Goal: Task Accomplishment & Management: Complete application form

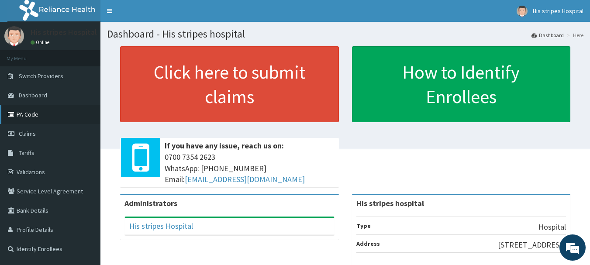
click at [31, 109] on link "PA Code" at bounding box center [50, 114] width 101 height 19
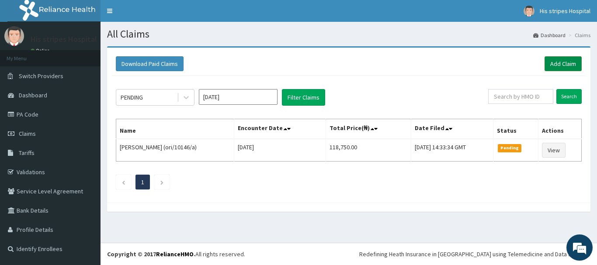
click at [554, 61] on link "Add Claim" at bounding box center [563, 63] width 37 height 15
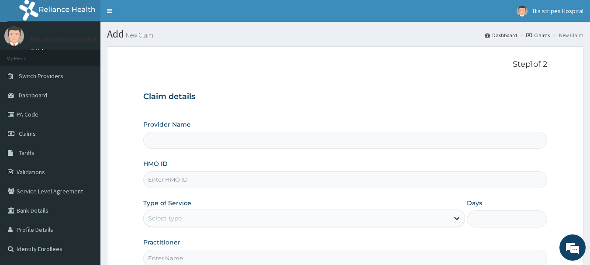
click at [242, 180] on input "HMO ID" at bounding box center [345, 179] width 405 height 17
paste input "Tsc/10016/a"
type input "Tsc/10016/a"
type input "His stripes hospital"
type input "Tsc/10016/a"
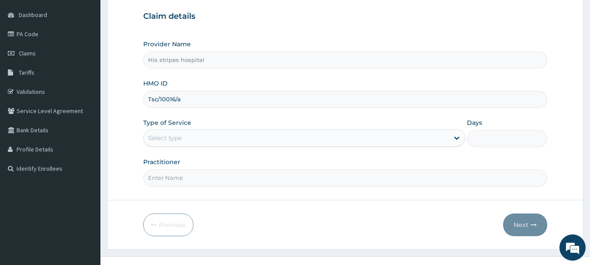
scroll to position [94, 0]
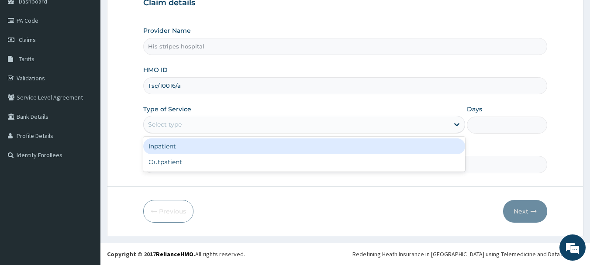
click at [246, 167] on div "Outpatient" at bounding box center [304, 162] width 322 height 16
type input "1"
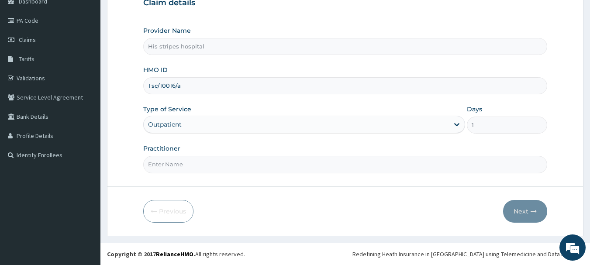
click at [303, 166] on input "Practitioner" at bounding box center [345, 164] width 405 height 17
type input "Dr. Emmanuel"
click at [541, 213] on button "Next" at bounding box center [525, 211] width 44 height 23
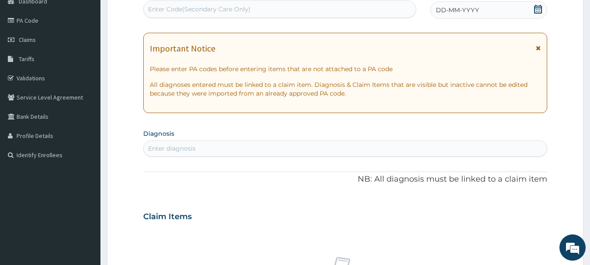
paste input "PA/3A9CB4"
type input "PA/3A9CB4"
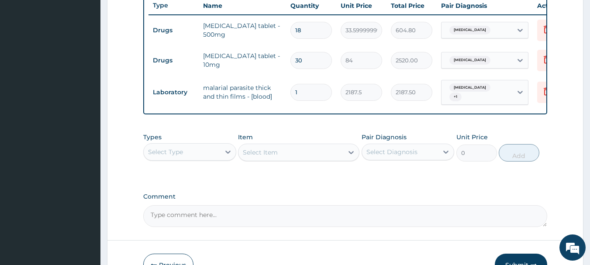
scroll to position [332, 0]
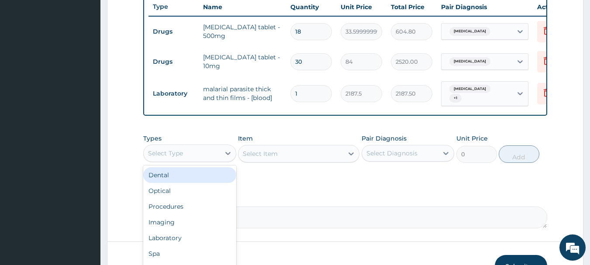
click at [193, 212] on div "Procedures" at bounding box center [189, 207] width 93 height 16
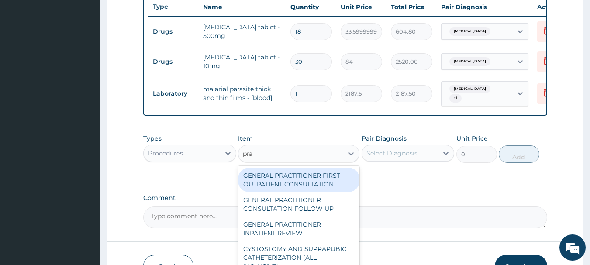
type input "prac"
type input "3750"
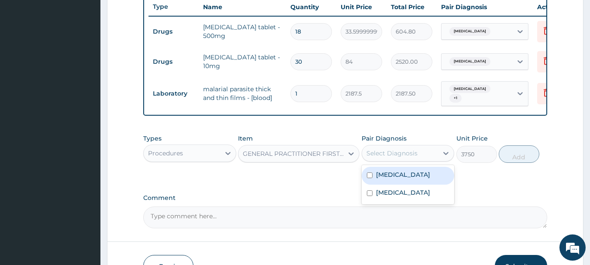
click at [370, 178] on input "checkbox" at bounding box center [370, 176] width 6 height 6
checkbox input "true"
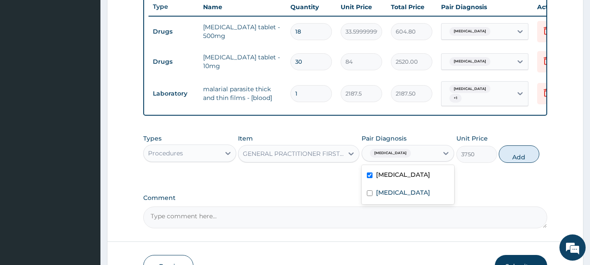
click at [370, 196] on input "checkbox" at bounding box center [370, 194] width 6 height 6
checkbox input "true"
click at [512, 163] on button "Add" at bounding box center [519, 154] width 41 height 17
type input "0"
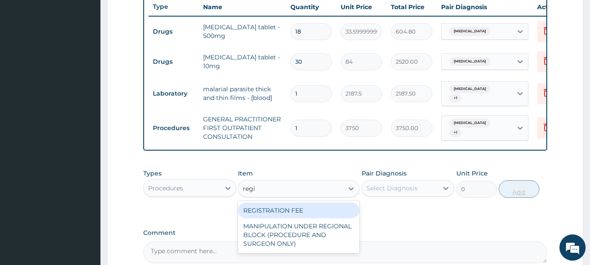
type input "regis"
type input "2500"
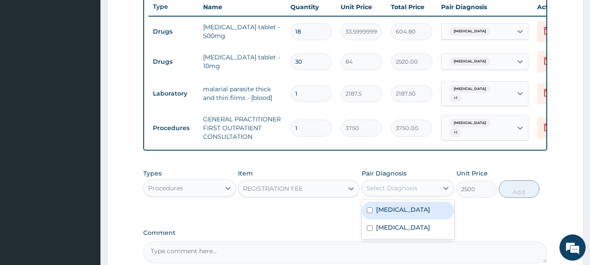
click at [372, 213] on input "checkbox" at bounding box center [370, 211] width 6 height 6
checkbox input "true"
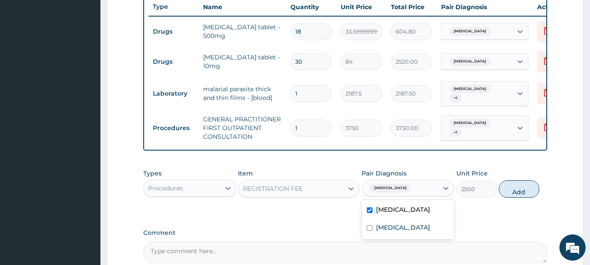
click at [370, 231] on input "checkbox" at bounding box center [370, 229] width 6 height 6
checkbox input "true"
click at [516, 198] on button "Add" at bounding box center [519, 188] width 41 height 17
type input "0"
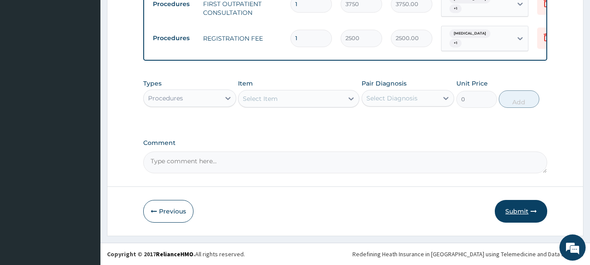
click at [521, 212] on button "Submit" at bounding box center [521, 211] width 52 height 23
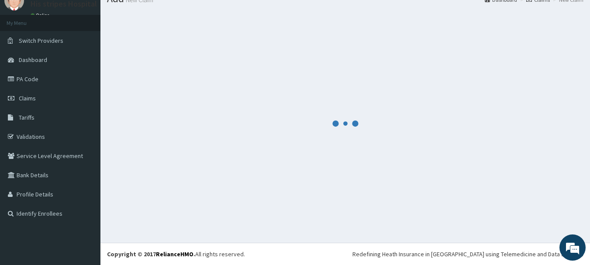
scroll to position [459, 0]
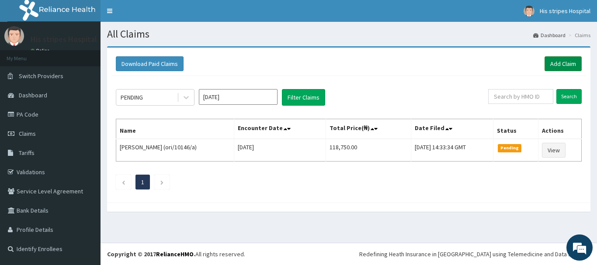
click at [553, 63] on link "Add Claim" at bounding box center [563, 63] width 37 height 15
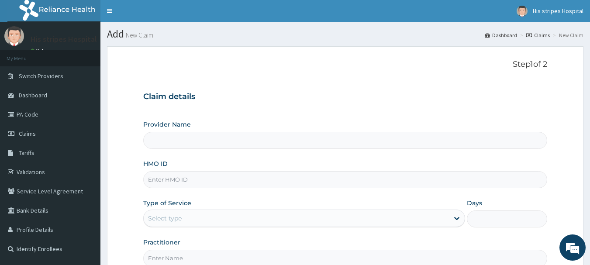
click at [212, 180] on input "HMO ID" at bounding box center [345, 179] width 405 height 17
type input "tsc"
type input "His stripes hospital"
type input "Tsc/10016/b"
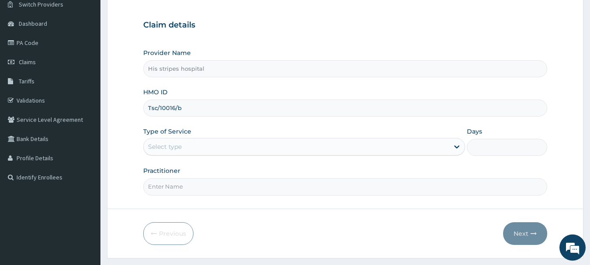
scroll to position [77, 0]
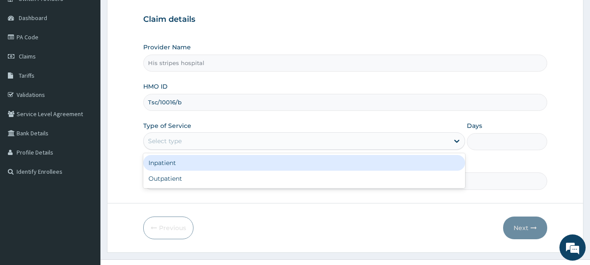
click at [264, 177] on div "Outpatient" at bounding box center [304, 179] width 322 height 16
type input "1"
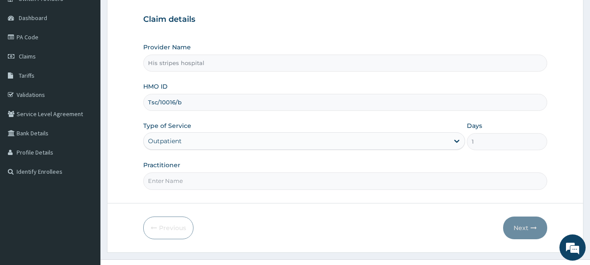
scroll to position [94, 0]
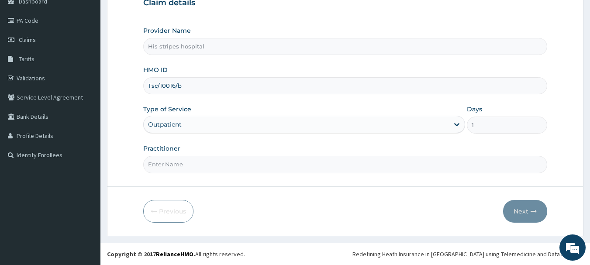
click at [312, 165] on input "Practitioner" at bounding box center [345, 164] width 405 height 17
type input "Dr. Obineche"
click at [531, 218] on button "Next" at bounding box center [525, 211] width 44 height 23
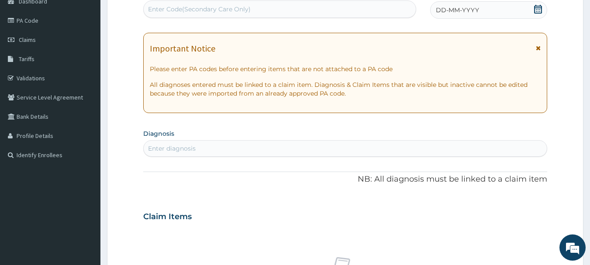
click at [538, 14] on span at bounding box center [538, 10] width 9 height 11
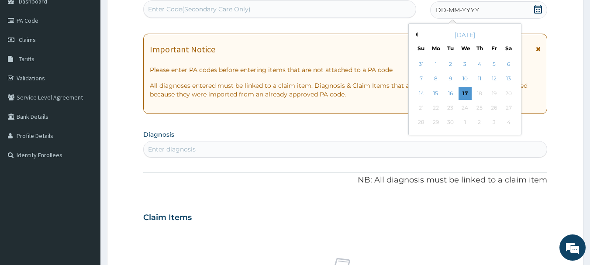
click at [416, 35] on button "Previous Month" at bounding box center [415, 34] width 4 height 4
click at [463, 108] on div "20" at bounding box center [465, 107] width 13 height 13
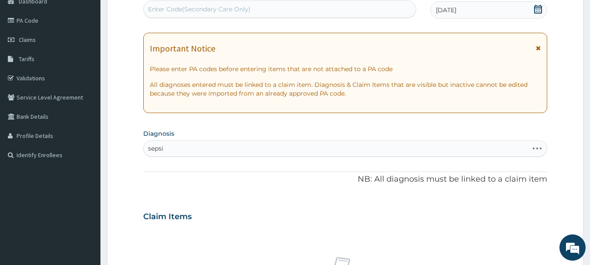
type input "sepsis"
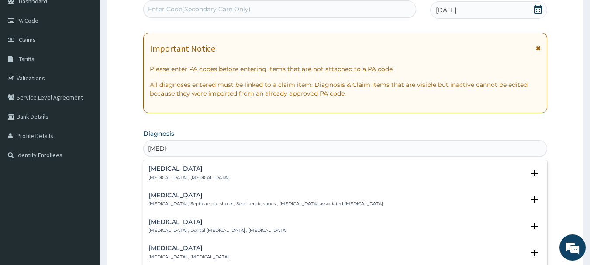
click at [192, 176] on p "Systemic infection , Sepsis" at bounding box center [189, 178] width 80 height 6
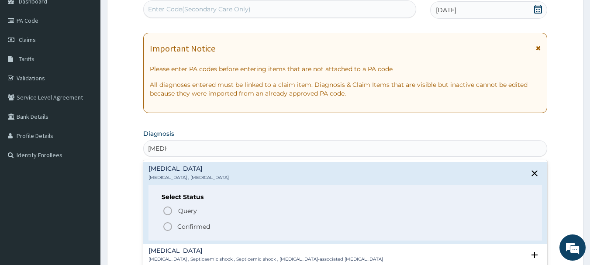
click at [170, 208] on icon "status option query" at bounding box center [168, 211] width 10 height 10
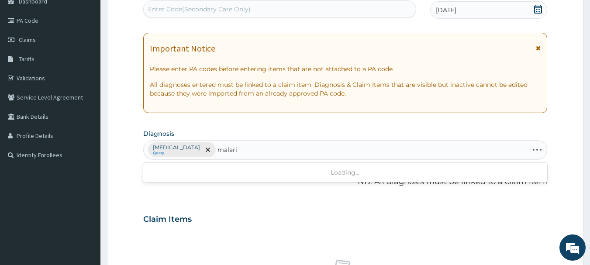
type input "[MEDICAL_DATA]"
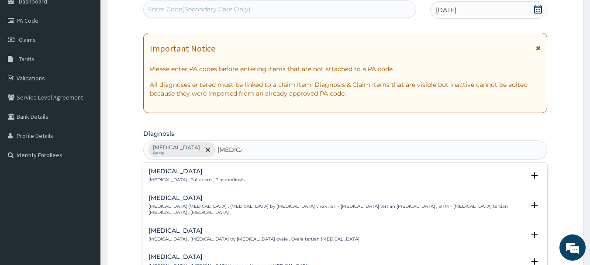
click at [194, 177] on p "Malaria , Paludism , Plasmodiosis" at bounding box center [197, 180] width 96 height 6
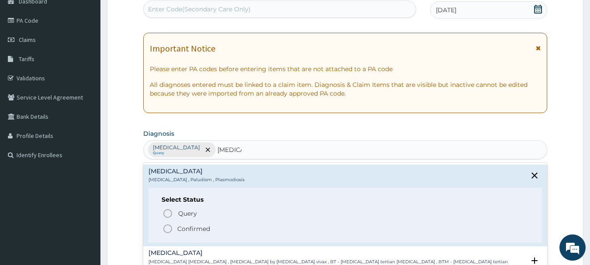
click at [171, 212] on circle "status option query" at bounding box center [168, 214] width 8 height 8
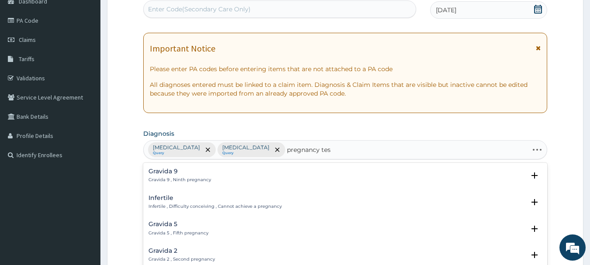
type input "pregnancy test"
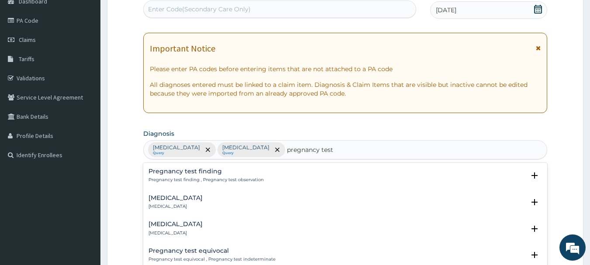
click at [222, 182] on p "Pregnancy test finding , Pregnancy test observation" at bounding box center [206, 180] width 115 height 6
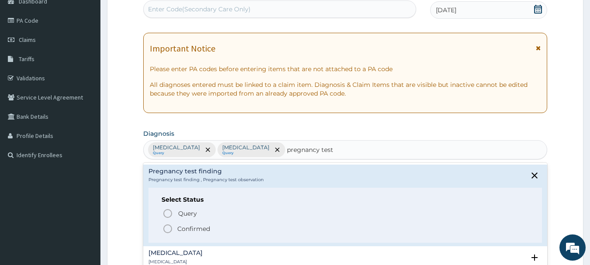
click at [170, 217] on circle "status option query" at bounding box center [168, 214] width 8 height 8
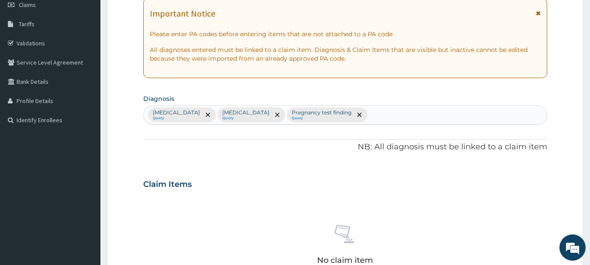
scroll to position [143, 0]
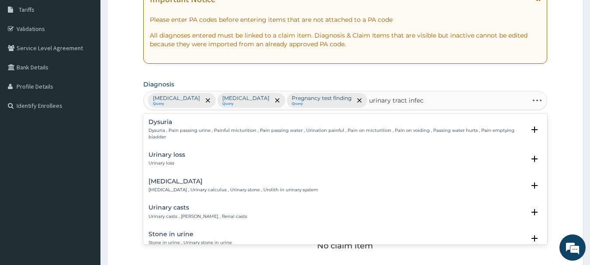
type input "urinary tract infect"
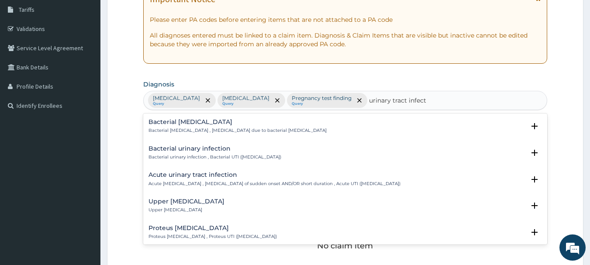
click at [224, 181] on p "Acute urinary tract infection , Urinary tract infection of sudden onset AND/OR …" at bounding box center [275, 184] width 252 height 6
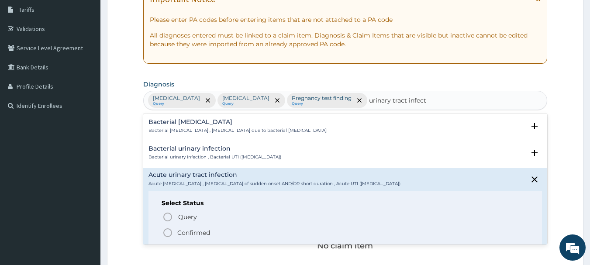
click at [174, 217] on span "Query Query covers suspected (?), Keep in view (kiv), Ruled out (r/o)" at bounding box center [346, 217] width 367 height 12
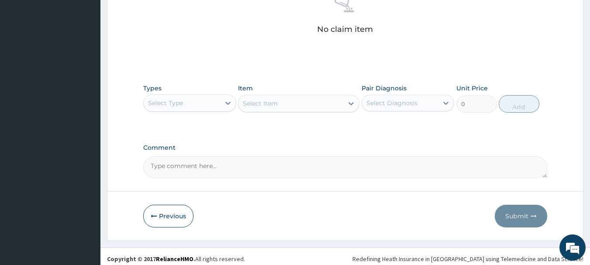
scroll to position [361, 0]
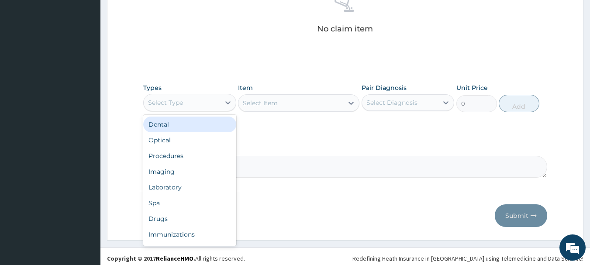
click at [192, 159] on div "Procedures" at bounding box center [189, 156] width 93 height 16
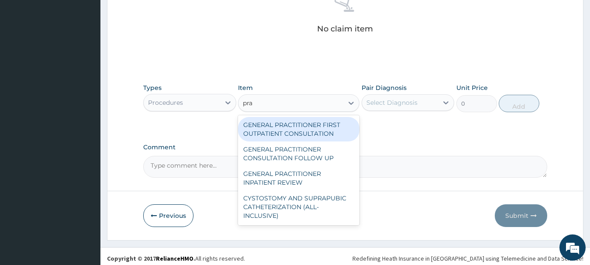
type input "prac"
type input "3750"
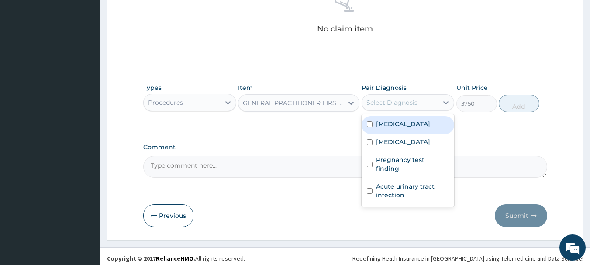
click at [370, 127] on input "checkbox" at bounding box center [370, 124] width 6 height 6
checkbox input "true"
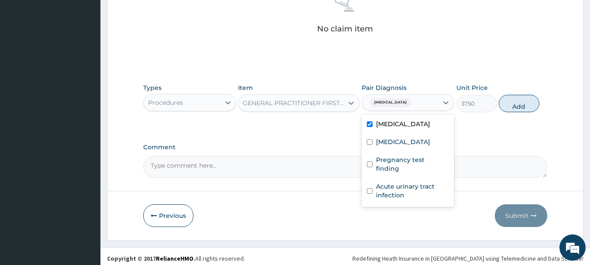
click at [370, 142] on input "checkbox" at bounding box center [370, 142] width 6 height 6
checkbox input "true"
click at [371, 162] on input "checkbox" at bounding box center [370, 165] width 6 height 6
checkbox input "true"
click at [372, 188] on input "checkbox" at bounding box center [370, 191] width 6 height 6
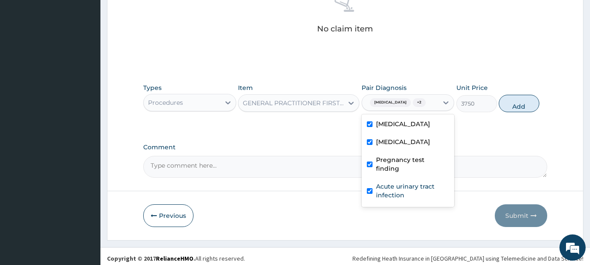
checkbox input "true"
click at [512, 110] on button "Add" at bounding box center [519, 103] width 41 height 17
type input "0"
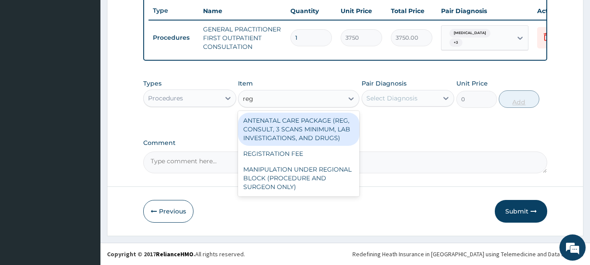
type input "regi"
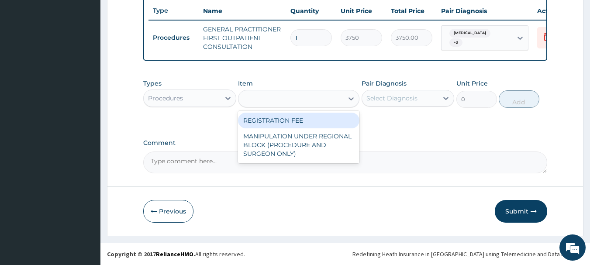
type input "2500"
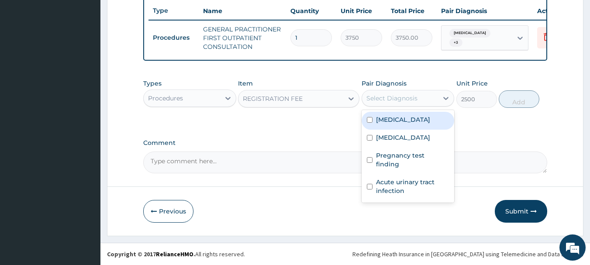
click at [370, 120] on input "checkbox" at bounding box center [370, 120] width 6 height 6
checkbox input "true"
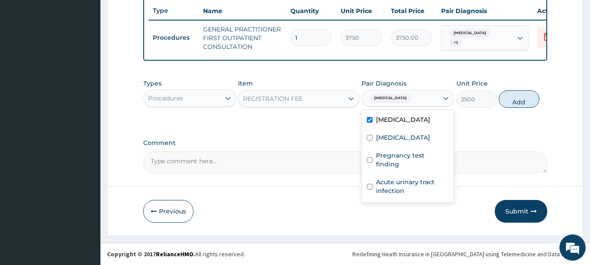
click at [370, 138] on input "checkbox" at bounding box center [370, 138] width 6 height 6
checkbox input "true"
click at [370, 157] on input "checkbox" at bounding box center [370, 160] width 6 height 6
checkbox input "true"
click at [370, 184] on input "checkbox" at bounding box center [370, 187] width 6 height 6
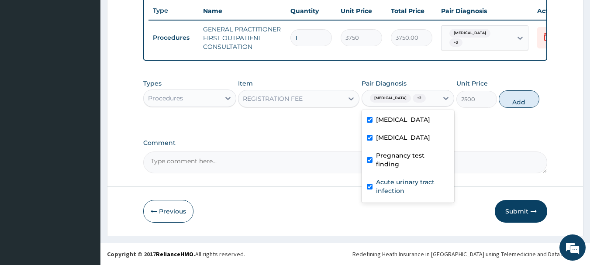
checkbox input "true"
click at [517, 107] on button "Add" at bounding box center [519, 98] width 41 height 17
type input "0"
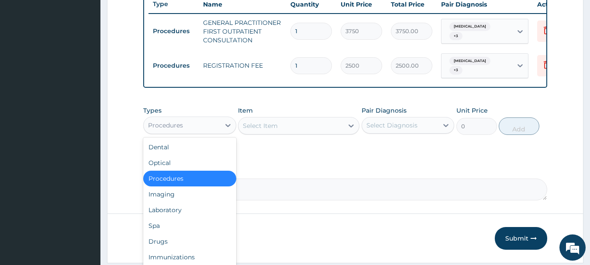
click at [174, 248] on div "Drugs" at bounding box center [189, 242] width 93 height 16
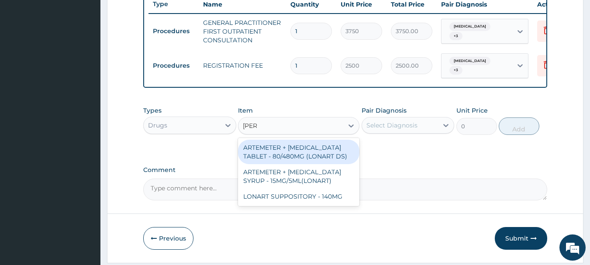
type input "lonar"
type input "588"
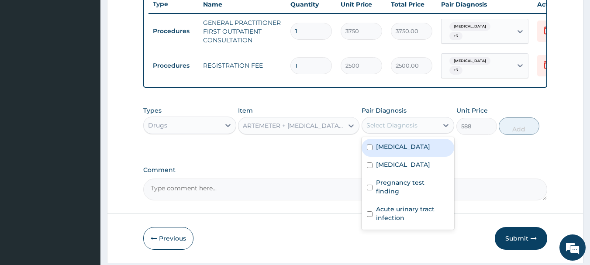
click at [371, 150] on input "checkbox" at bounding box center [370, 148] width 6 height 6
checkbox input "true"
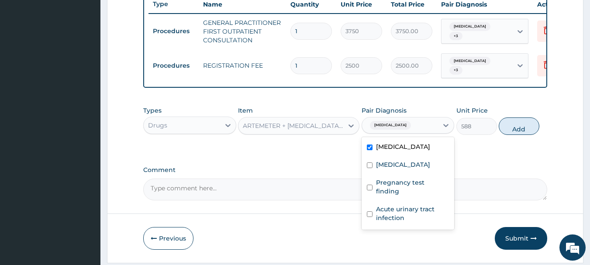
click at [370, 168] on input "checkbox" at bounding box center [370, 166] width 6 height 6
checkbox input "true"
click at [371, 189] on input "checkbox" at bounding box center [370, 188] width 6 height 6
checkbox input "true"
click at [370, 212] on input "checkbox" at bounding box center [370, 215] width 6 height 6
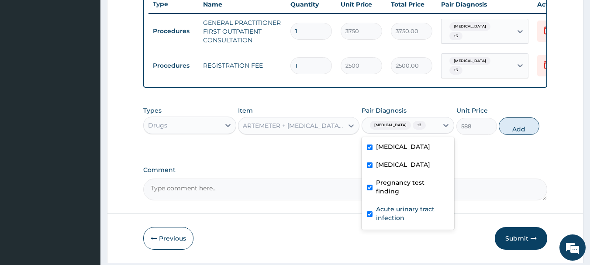
checkbox input "true"
click at [523, 132] on button "Add" at bounding box center [519, 126] width 41 height 17
type input "0"
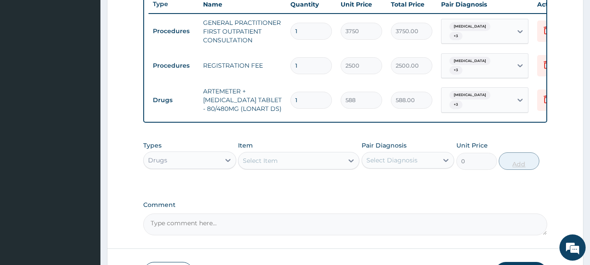
type input "0.00"
type input "6"
type input "3528.00"
type input "6"
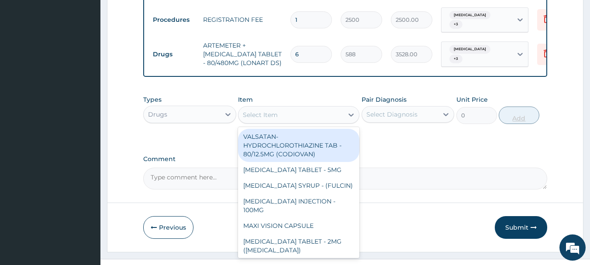
scroll to position [382, 0]
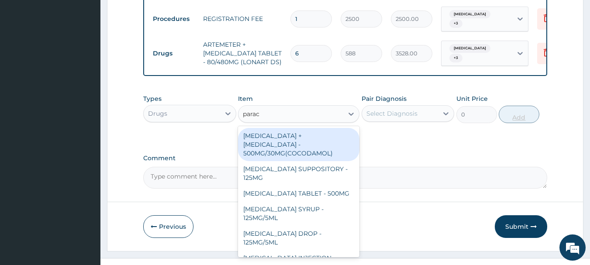
type input "parace"
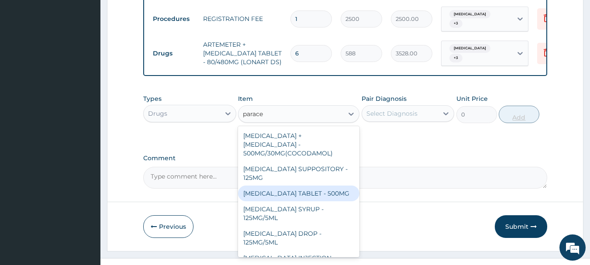
type input "33.599999999999994"
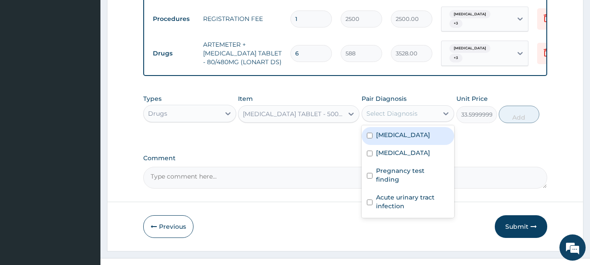
click at [370, 139] on input "checkbox" at bounding box center [370, 136] width 6 height 6
checkbox input "true"
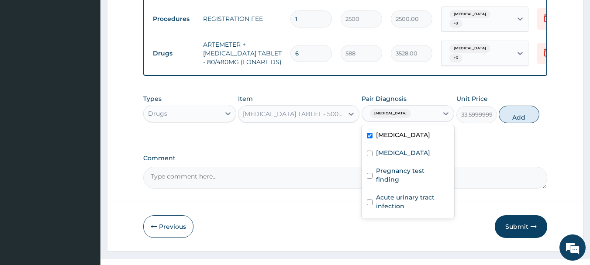
click at [371, 156] on input "checkbox" at bounding box center [370, 154] width 6 height 6
checkbox input "true"
click at [370, 174] on input "checkbox" at bounding box center [370, 176] width 6 height 6
checkbox input "true"
click at [370, 200] on input "checkbox" at bounding box center [370, 203] width 6 height 6
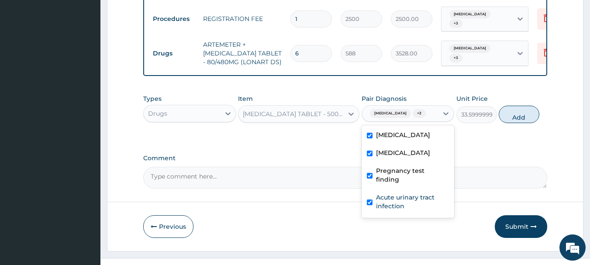
checkbox input "true"
click at [521, 123] on button "Add" at bounding box center [519, 114] width 41 height 17
type input "0"
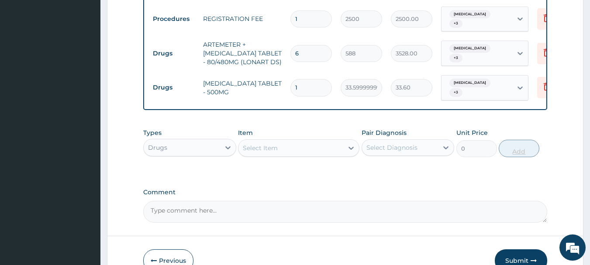
type input "18"
type input "604.80"
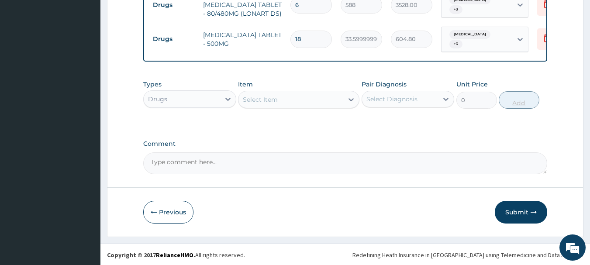
type input "18"
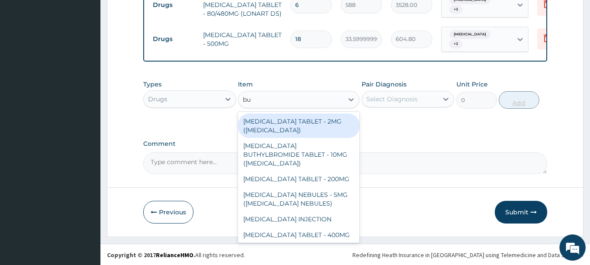
type input "bus"
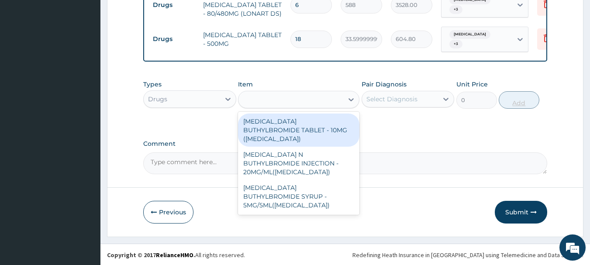
type input "56"
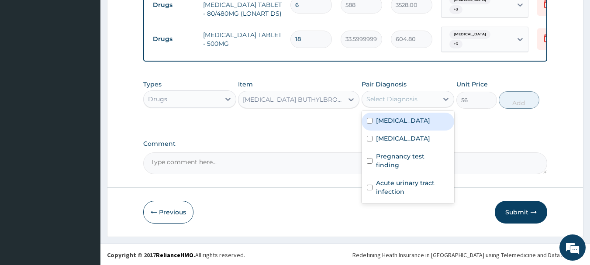
click at [372, 118] on input "checkbox" at bounding box center [370, 121] width 6 height 6
checkbox input "true"
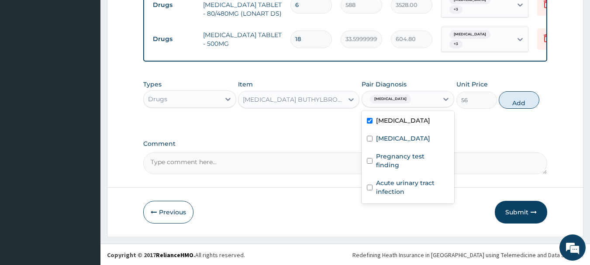
click at [372, 140] on input "checkbox" at bounding box center [370, 139] width 6 height 6
checkbox input "true"
click at [370, 158] on input "checkbox" at bounding box center [370, 161] width 6 height 6
checkbox input "true"
click at [370, 185] on input "checkbox" at bounding box center [370, 188] width 6 height 6
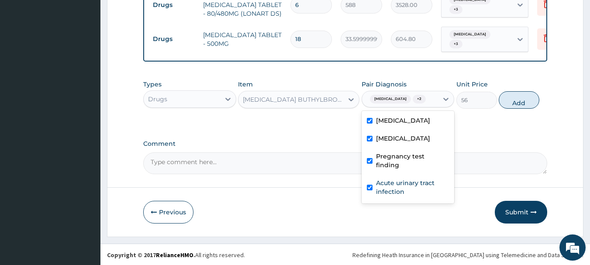
checkbox input "true"
click at [530, 105] on button "Add" at bounding box center [519, 99] width 41 height 17
type input "0"
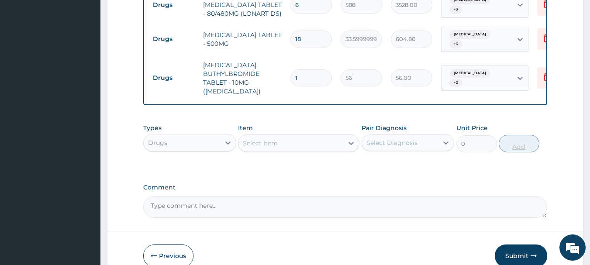
type input "10"
type input "560.00"
type input "10"
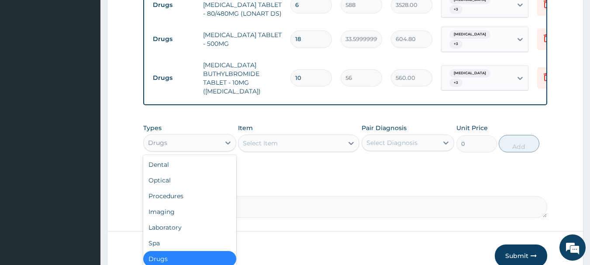
click at [193, 222] on div "Laboratory" at bounding box center [189, 228] width 93 height 16
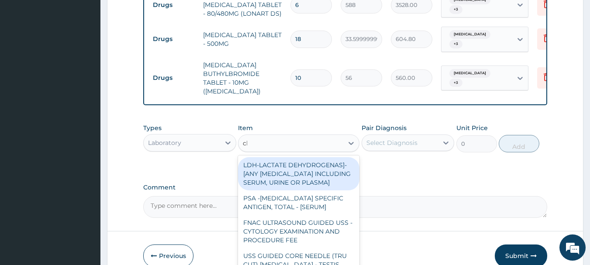
type input "cbc"
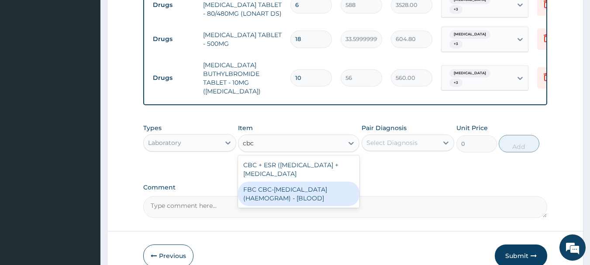
type input "5000"
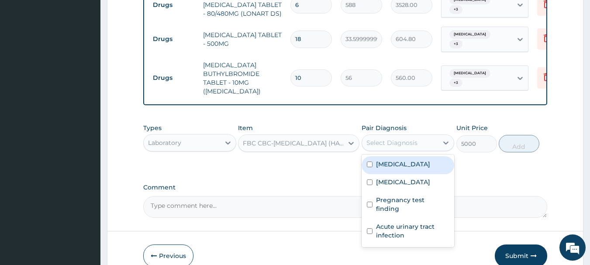
click at [370, 164] on input "checkbox" at bounding box center [370, 165] width 6 height 6
checkbox input "true"
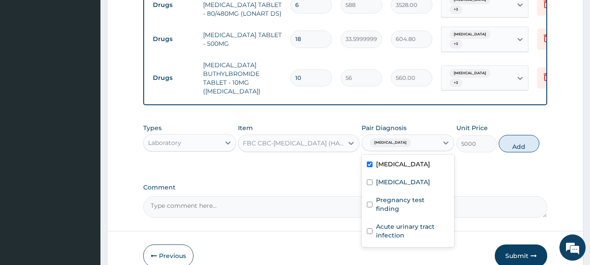
click at [370, 182] on input "checkbox" at bounding box center [370, 183] width 6 height 6
checkbox input "true"
click at [371, 219] on div "Acute urinary tract infection" at bounding box center [408, 232] width 93 height 27
click at [371, 229] on input "checkbox" at bounding box center [370, 232] width 6 height 6
checkbox input "false"
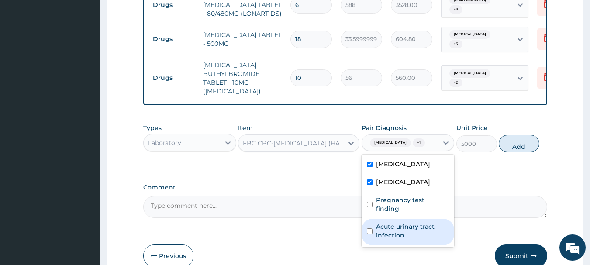
click at [371, 202] on input "checkbox" at bounding box center [370, 205] width 6 height 6
checkbox input "true"
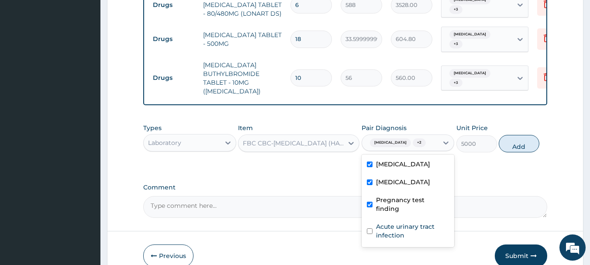
click at [370, 229] on input "checkbox" at bounding box center [370, 232] width 6 height 6
checkbox input "true"
click at [521, 145] on button "Add" at bounding box center [519, 143] width 41 height 17
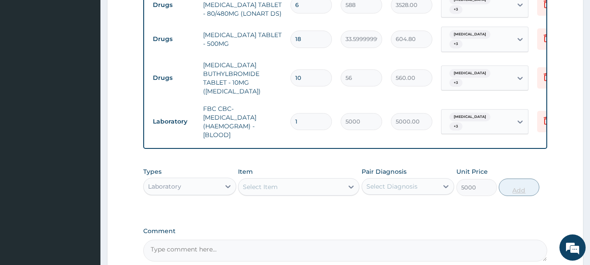
type input "0"
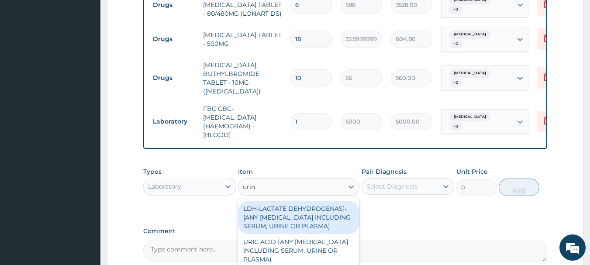
type input "urina"
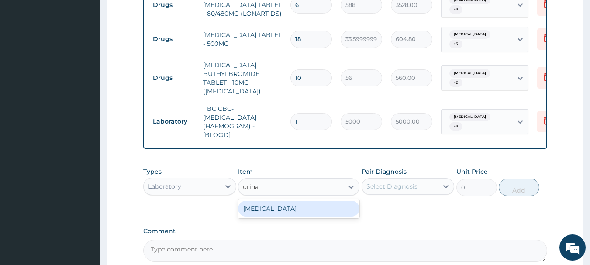
type input "2187.5"
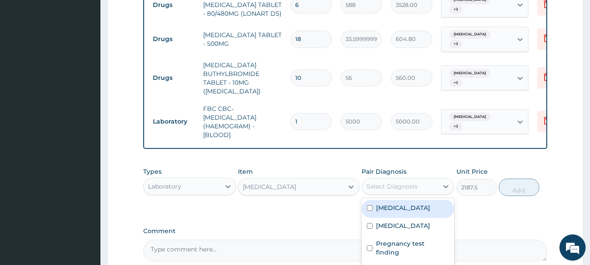
click at [372, 208] on input "checkbox" at bounding box center [370, 208] width 6 height 6
checkbox input "true"
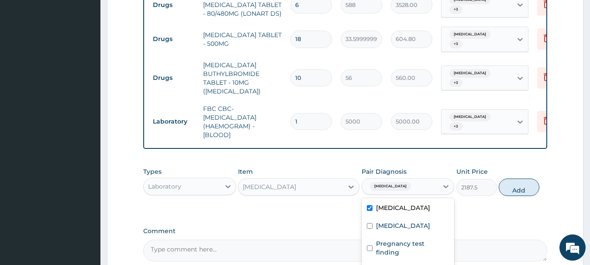
click at [370, 226] on input "checkbox" at bounding box center [370, 226] width 6 height 6
checkbox input "true"
click at [370, 246] on input "checkbox" at bounding box center [370, 249] width 6 height 6
checkbox input "true"
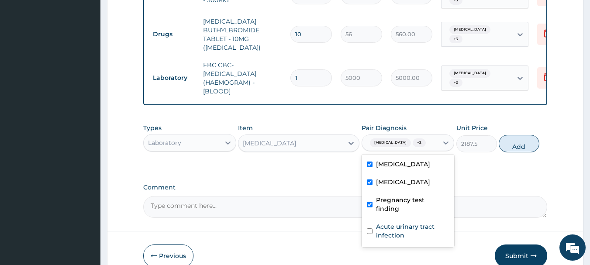
scroll to position [475, 0]
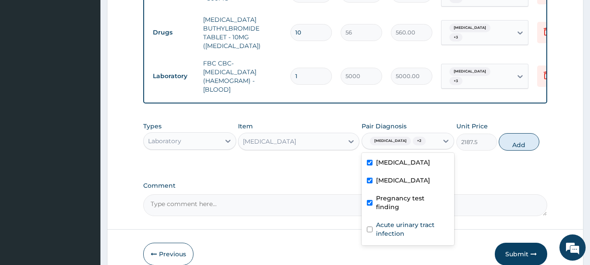
click at [372, 227] on input "checkbox" at bounding box center [370, 230] width 6 height 6
checkbox input "true"
click at [520, 145] on button "Add" at bounding box center [519, 141] width 41 height 17
type input "0"
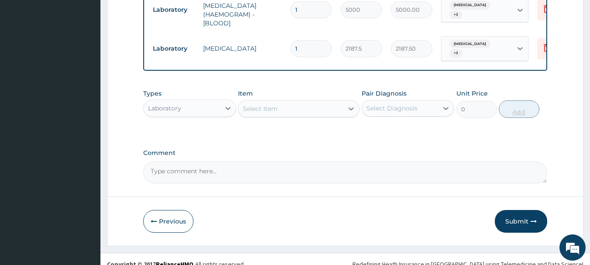
scroll to position [548, 0]
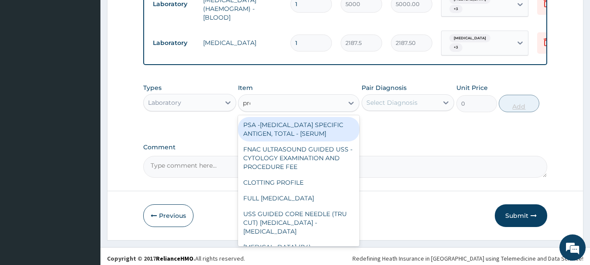
type input "preg"
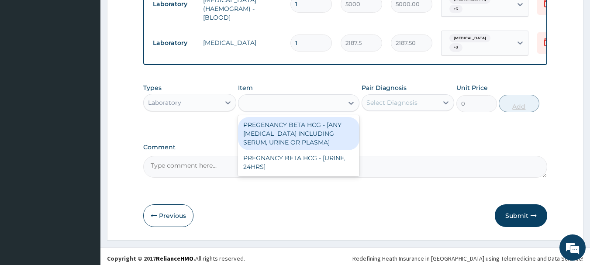
type input "2500"
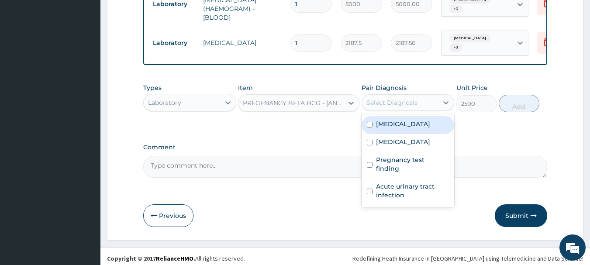
click at [370, 122] on input "checkbox" at bounding box center [370, 125] width 6 height 6
checkbox input "true"
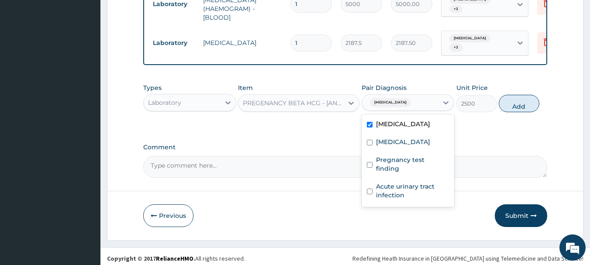
click at [370, 162] on input "checkbox" at bounding box center [370, 165] width 6 height 6
checkbox input "true"
click at [371, 140] on input "checkbox" at bounding box center [370, 143] width 6 height 6
checkbox input "true"
click at [371, 189] on input "checkbox" at bounding box center [370, 192] width 6 height 6
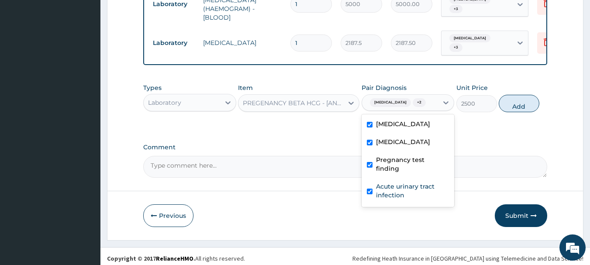
checkbox input "true"
click at [531, 105] on button "Add" at bounding box center [519, 103] width 41 height 17
type input "0"
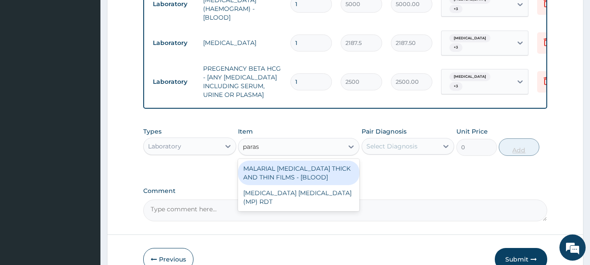
type input "parasi"
type input "2187.5"
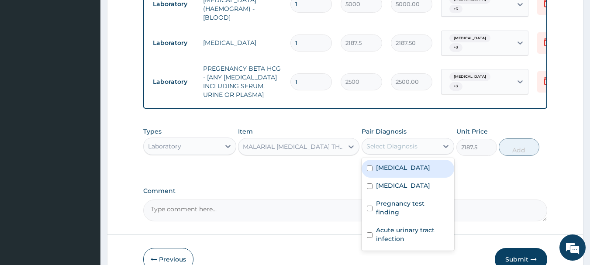
click at [370, 166] on input "checkbox" at bounding box center [370, 169] width 6 height 6
checkbox input "true"
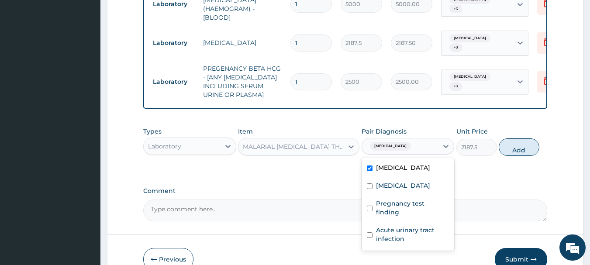
click at [371, 184] on input "checkbox" at bounding box center [370, 187] width 6 height 6
checkbox input "true"
click at [370, 206] on input "checkbox" at bounding box center [370, 209] width 6 height 6
checkbox input "true"
click at [370, 232] on input "checkbox" at bounding box center [370, 235] width 6 height 6
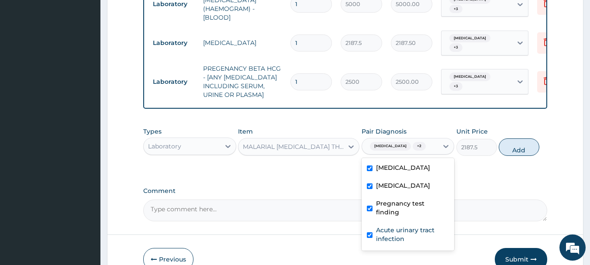
checkbox input "true"
click at [521, 146] on button "Add" at bounding box center [519, 147] width 41 height 17
type input "0"
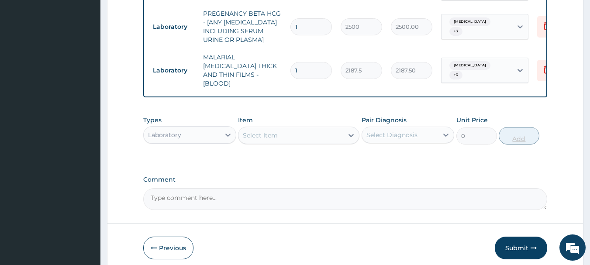
scroll to position [626, 0]
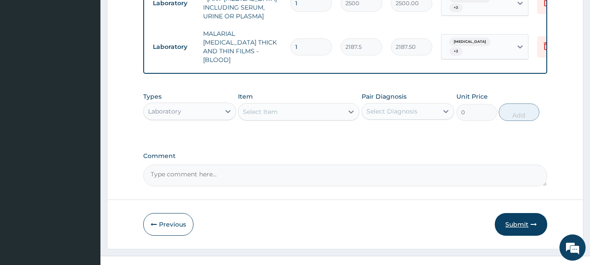
click at [527, 213] on button "Submit" at bounding box center [521, 224] width 52 height 23
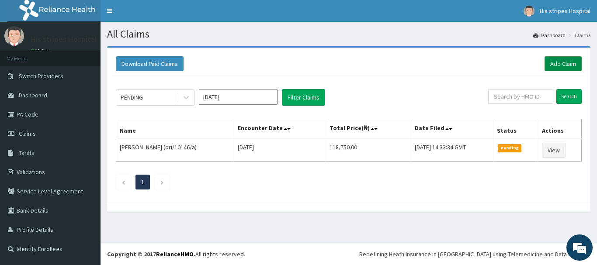
click at [552, 63] on link "Add Claim" at bounding box center [563, 63] width 37 height 15
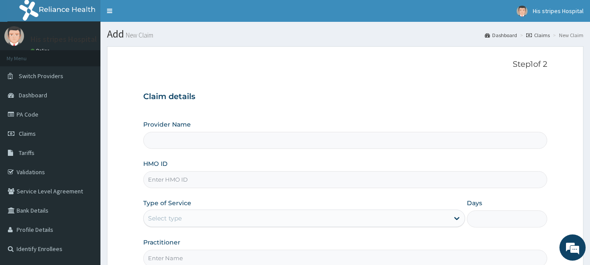
type input "His stripes hospital"
click at [274, 181] on input "HMO ID" at bounding box center [345, 179] width 405 height 17
type input "Tsc/10016/c"
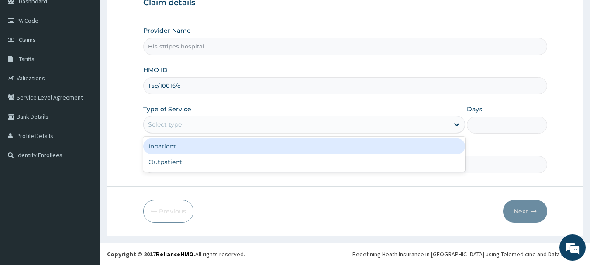
click at [233, 163] on div "Outpatient" at bounding box center [304, 162] width 322 height 16
type input "1"
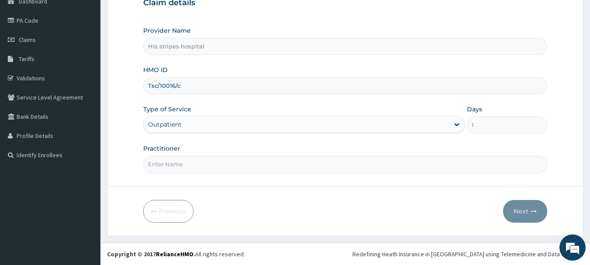
click at [252, 163] on input "Practitioner" at bounding box center [345, 164] width 405 height 17
type input "Dr. Obineche"
click at [530, 220] on button "Next" at bounding box center [525, 211] width 44 height 23
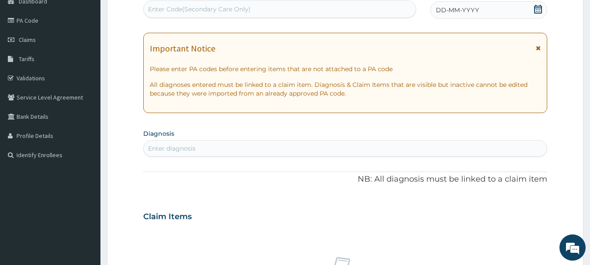
click at [541, 14] on span at bounding box center [538, 10] width 9 height 11
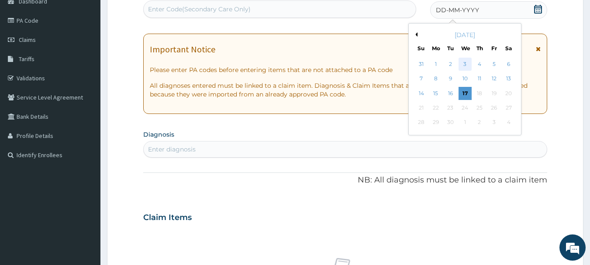
click at [465, 64] on div "3" at bounding box center [465, 64] width 13 height 13
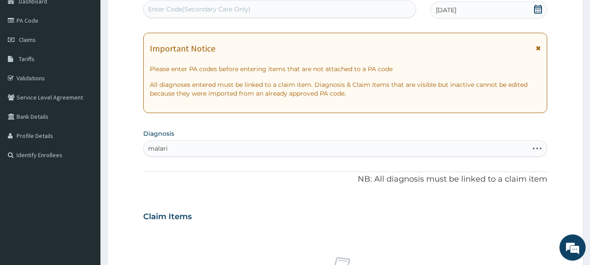
type input "malaria"
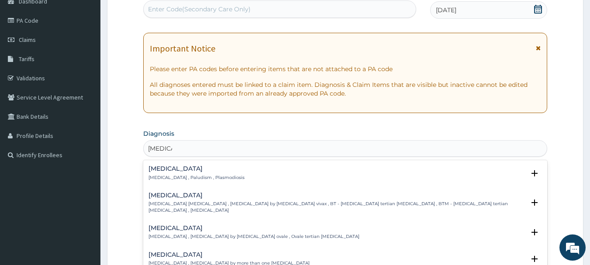
click at [213, 174] on div "Malaria Malaria , Paludism , Plasmodiosis" at bounding box center [197, 173] width 96 height 15
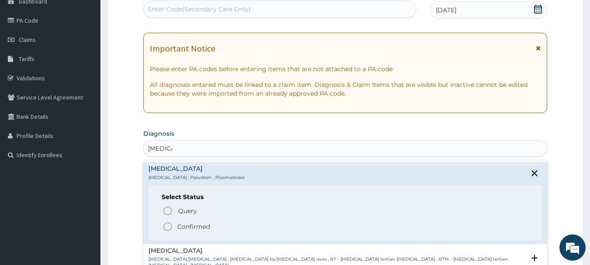
click at [172, 229] on icon "status option filled" at bounding box center [168, 227] width 10 height 10
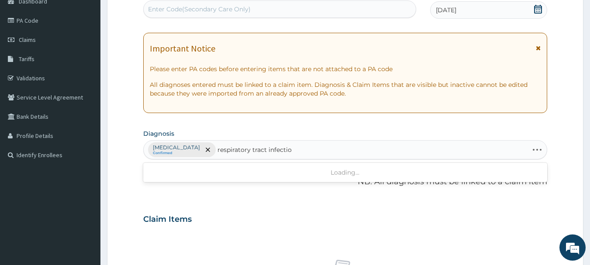
type input "respiratory tract infection"
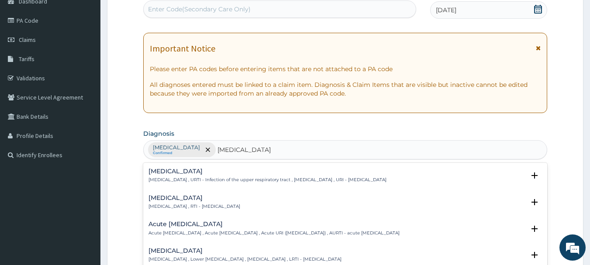
click at [212, 207] on p "Respiratory tract infection , RTI - Respiratory tract infection" at bounding box center [195, 207] width 92 height 6
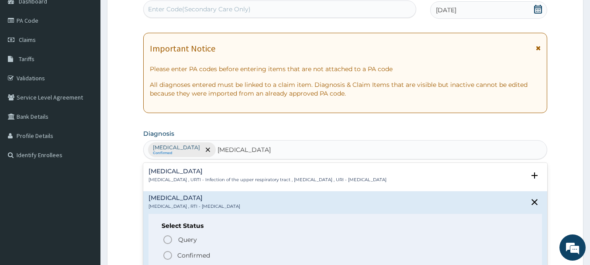
click at [170, 255] on icon "status option filled" at bounding box center [168, 255] width 10 height 10
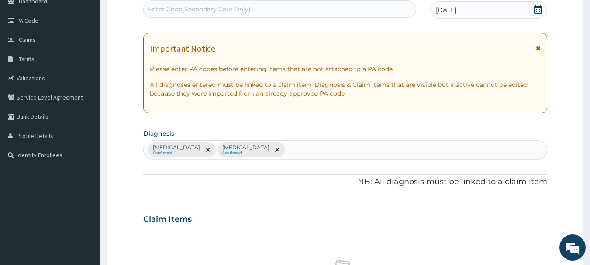
click at [263, 226] on div "Claim Items" at bounding box center [345, 217] width 405 height 23
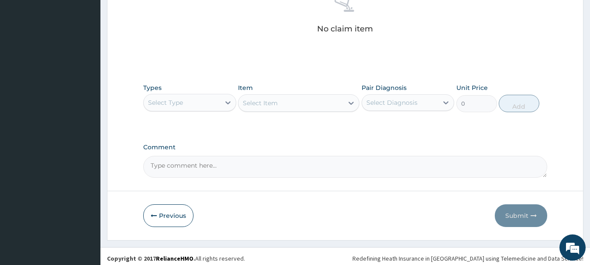
scroll to position [365, 0]
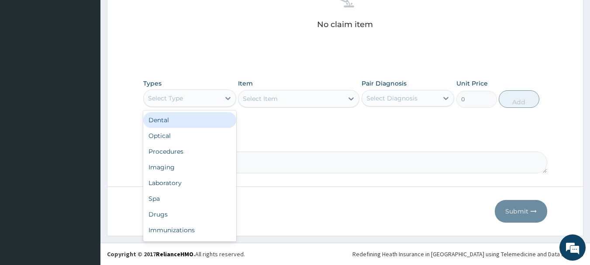
click at [183, 155] on div "Procedures" at bounding box center [189, 152] width 93 height 16
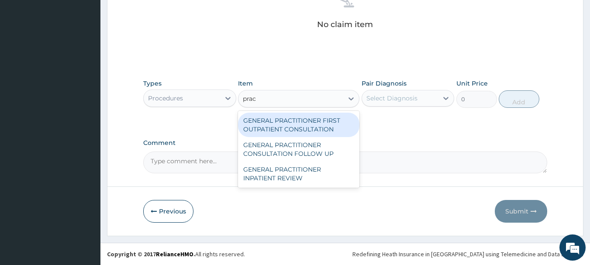
type input "pract"
type input "3750"
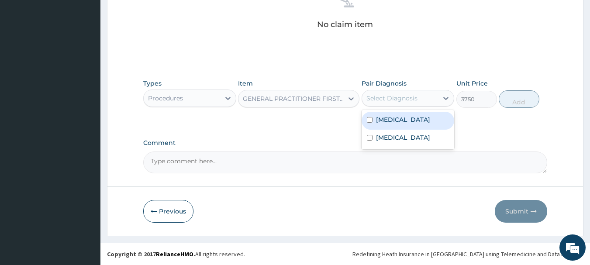
click at [368, 119] on input "checkbox" at bounding box center [370, 120] width 6 height 6
checkbox input "true"
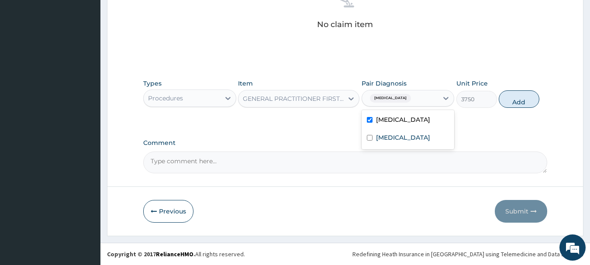
click at [372, 140] on input "checkbox" at bounding box center [370, 138] width 6 height 6
checkbox input "true"
click at [522, 98] on button "Add" at bounding box center [519, 98] width 41 height 17
type input "0"
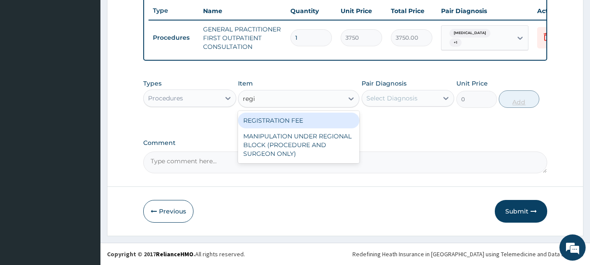
type input "regis"
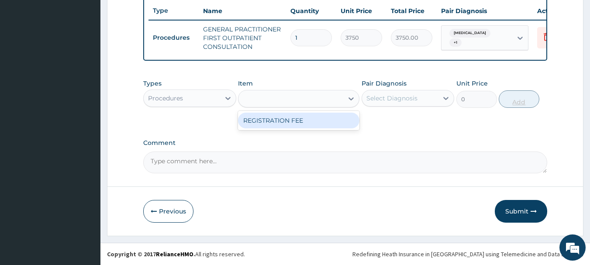
type input "2500"
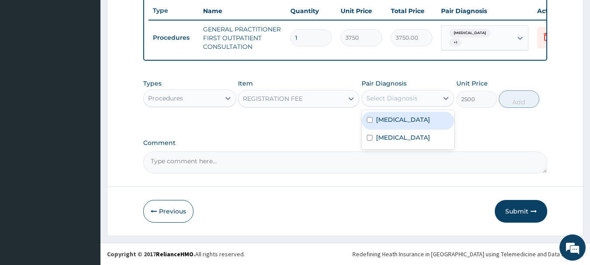
click at [370, 120] on input "checkbox" at bounding box center [370, 120] width 6 height 6
checkbox input "true"
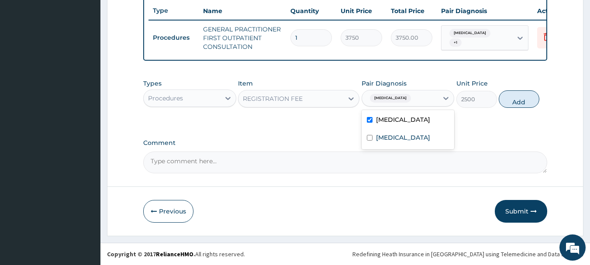
click at [371, 141] on input "checkbox" at bounding box center [370, 138] width 6 height 6
checkbox input "true"
click at [523, 104] on button "Add" at bounding box center [519, 98] width 41 height 17
type input "0"
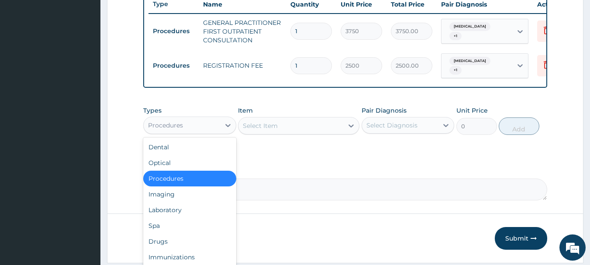
click at [182, 217] on div "Laboratory" at bounding box center [189, 210] width 93 height 16
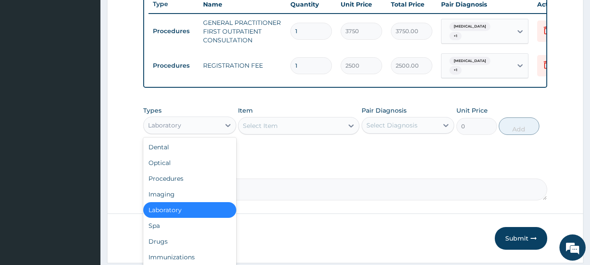
click at [177, 246] on div "Drugs" at bounding box center [189, 242] width 93 height 16
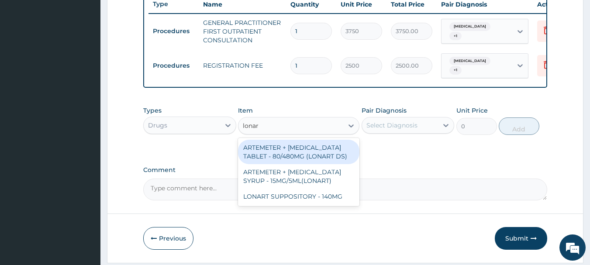
type input "lonart"
type input "588"
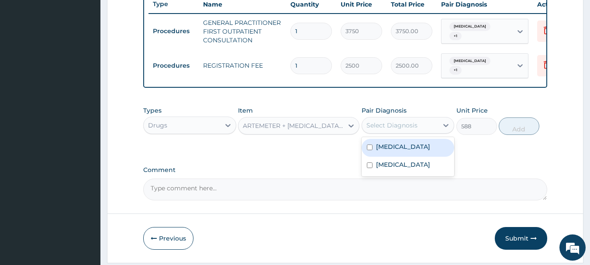
click at [372, 150] on input "checkbox" at bounding box center [370, 148] width 6 height 6
checkbox input "true"
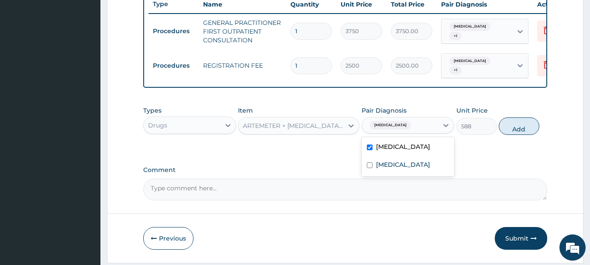
click at [370, 168] on input "checkbox" at bounding box center [370, 166] width 6 height 6
checkbox input "true"
click at [512, 133] on button "Add" at bounding box center [519, 126] width 41 height 17
type input "0"
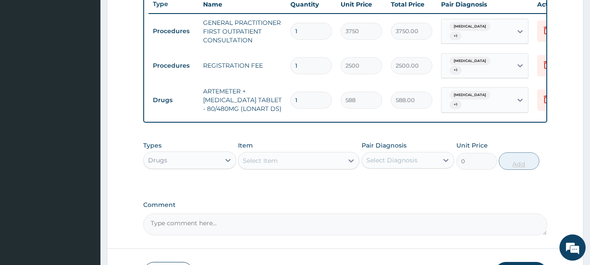
type input "0.00"
type input "6"
type input "3528.00"
type input "6"
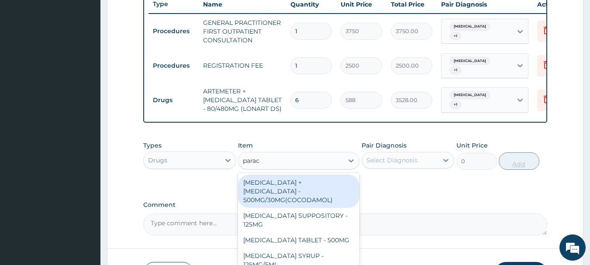
type input "parace"
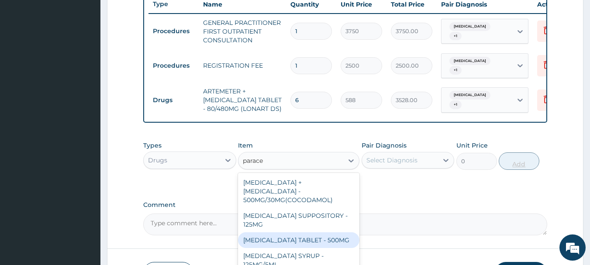
type input "33.599999999999994"
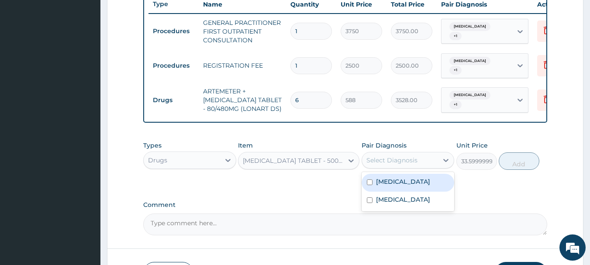
click at [370, 185] on input "checkbox" at bounding box center [370, 183] width 6 height 6
checkbox input "true"
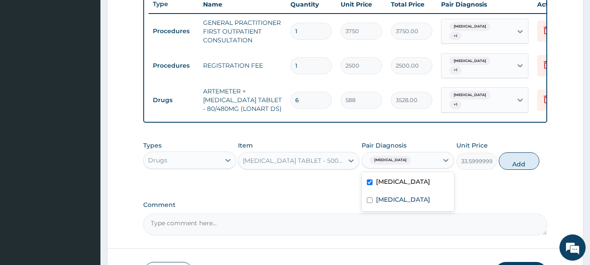
click at [371, 203] on input "checkbox" at bounding box center [370, 201] width 6 height 6
checkbox input "true"
click at [511, 167] on button "Add" at bounding box center [519, 161] width 41 height 17
type input "0"
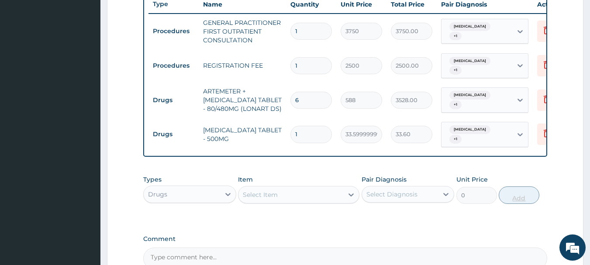
type input "18"
type input "604.80"
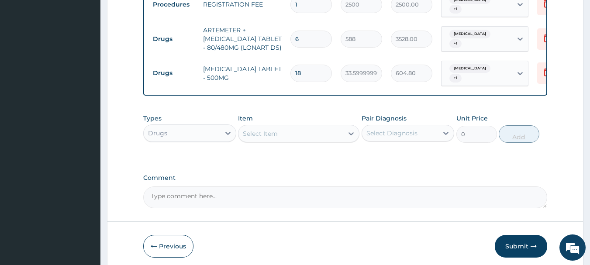
scroll to position [398, 0]
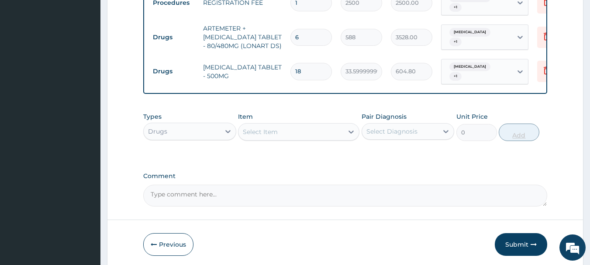
type input "18"
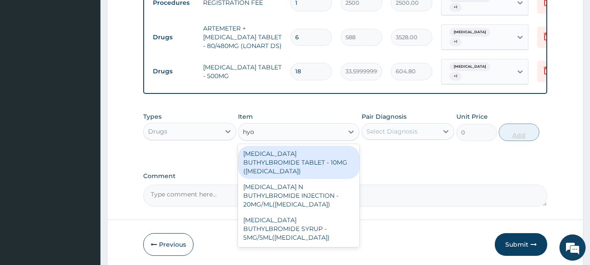
type input "hyos"
type input "56"
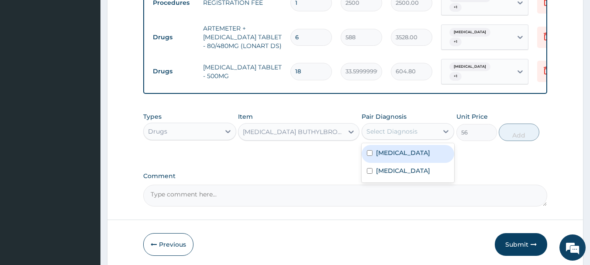
click at [370, 153] on input "checkbox" at bounding box center [370, 153] width 6 height 6
checkbox input "true"
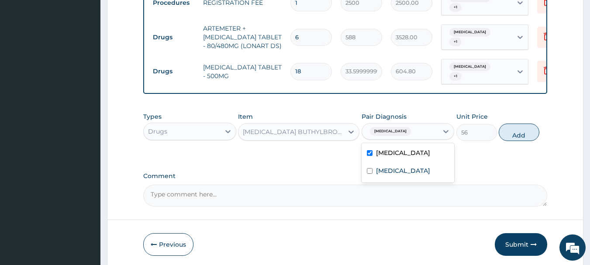
click at [371, 174] on input "checkbox" at bounding box center [370, 171] width 6 height 6
checkbox input "true"
click at [511, 137] on button "Add" at bounding box center [519, 132] width 41 height 17
type input "0"
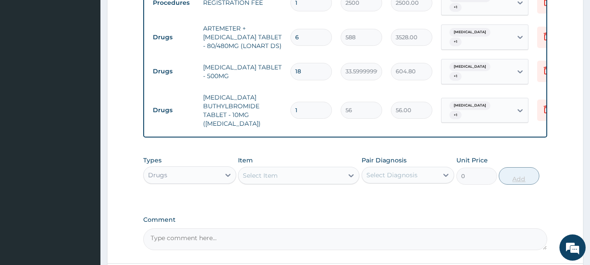
type input "10"
type input "560.00"
type input "10"
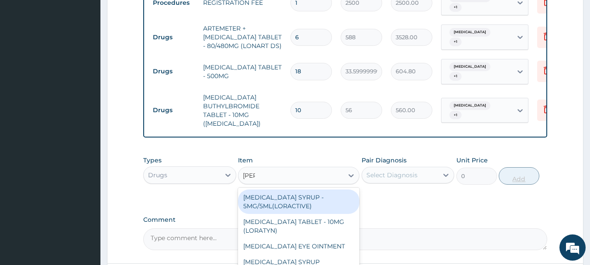
type input "lorat"
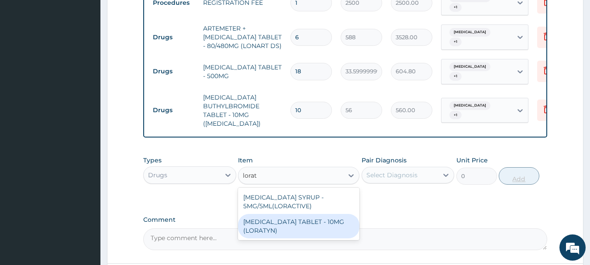
type input "98"
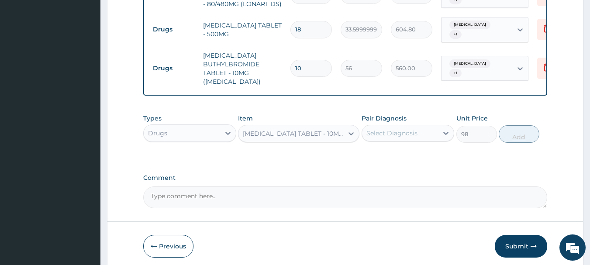
scroll to position [474, 0]
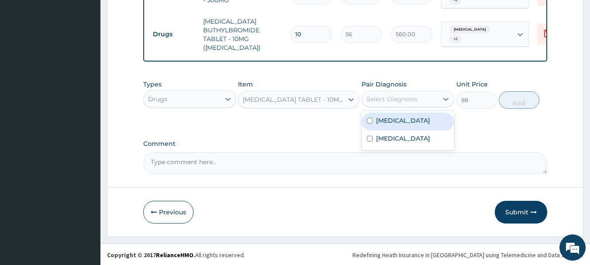
click at [371, 120] on input "checkbox" at bounding box center [370, 121] width 6 height 6
checkbox input "true"
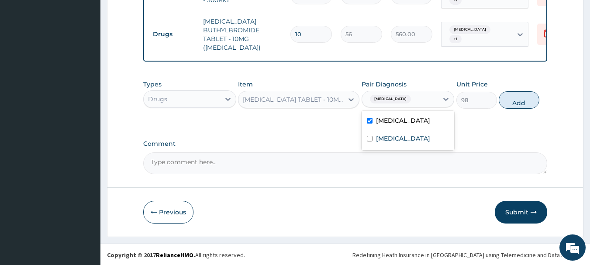
click at [371, 142] on input "checkbox" at bounding box center [370, 139] width 6 height 6
checkbox input "true"
click at [512, 107] on button "Add" at bounding box center [519, 99] width 41 height 17
type input "0"
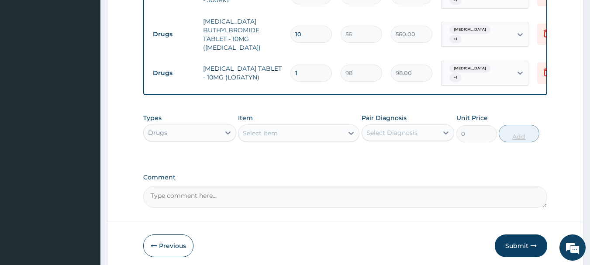
type input "10"
type input "980.00"
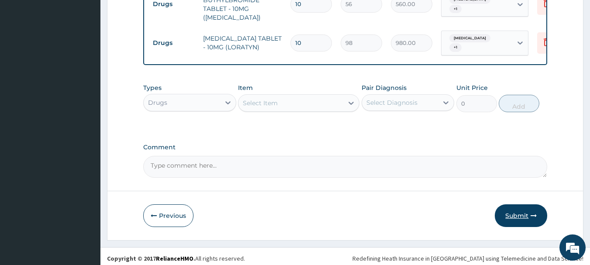
click at [521, 218] on button "Submit" at bounding box center [521, 216] width 52 height 23
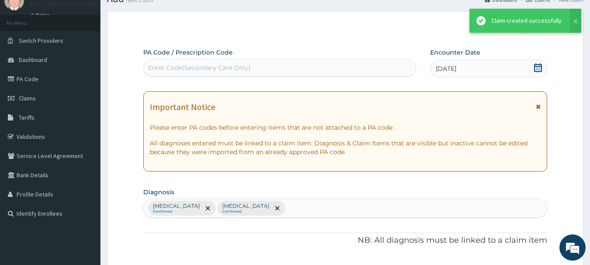
scroll to position [504, 0]
